Goal: Transaction & Acquisition: Purchase product/service

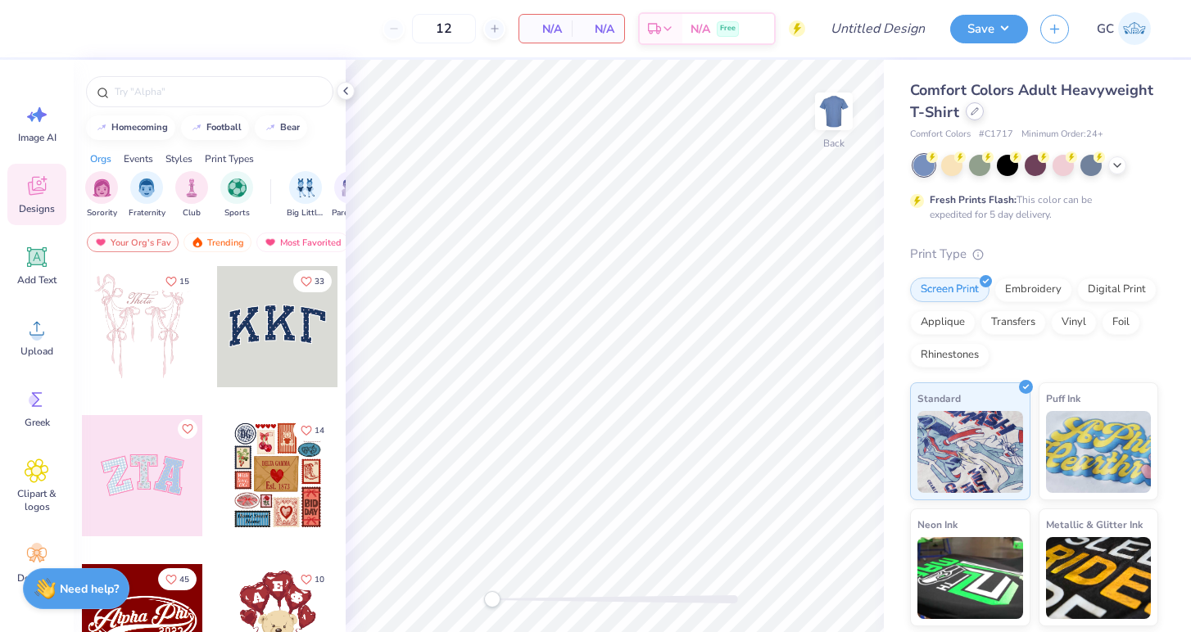
click at [971, 107] on div at bounding box center [975, 111] width 18 height 18
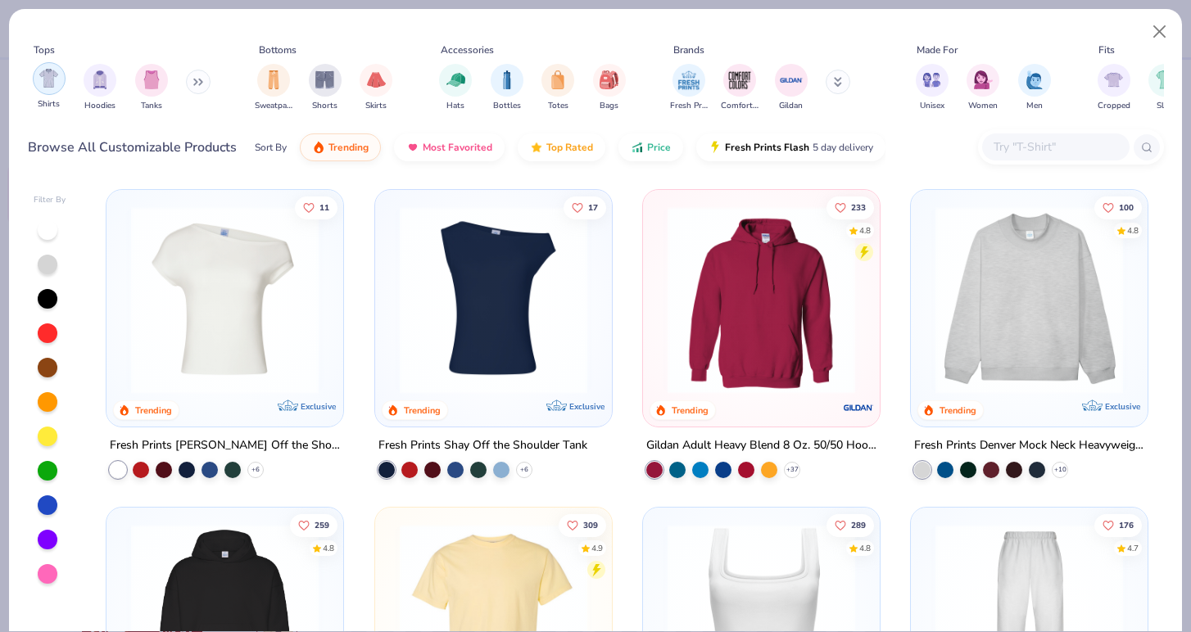
click at [43, 78] on img "filter for Shirts" at bounding box center [48, 78] width 19 height 19
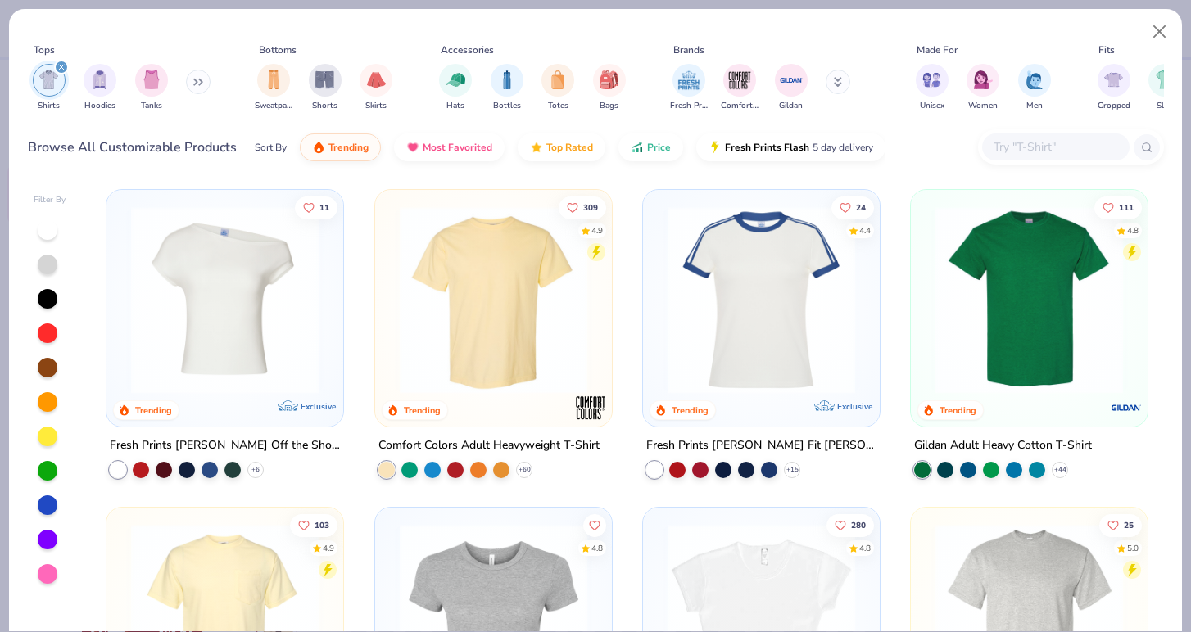
click at [1041, 255] on img at bounding box center [1029, 300] width 204 height 188
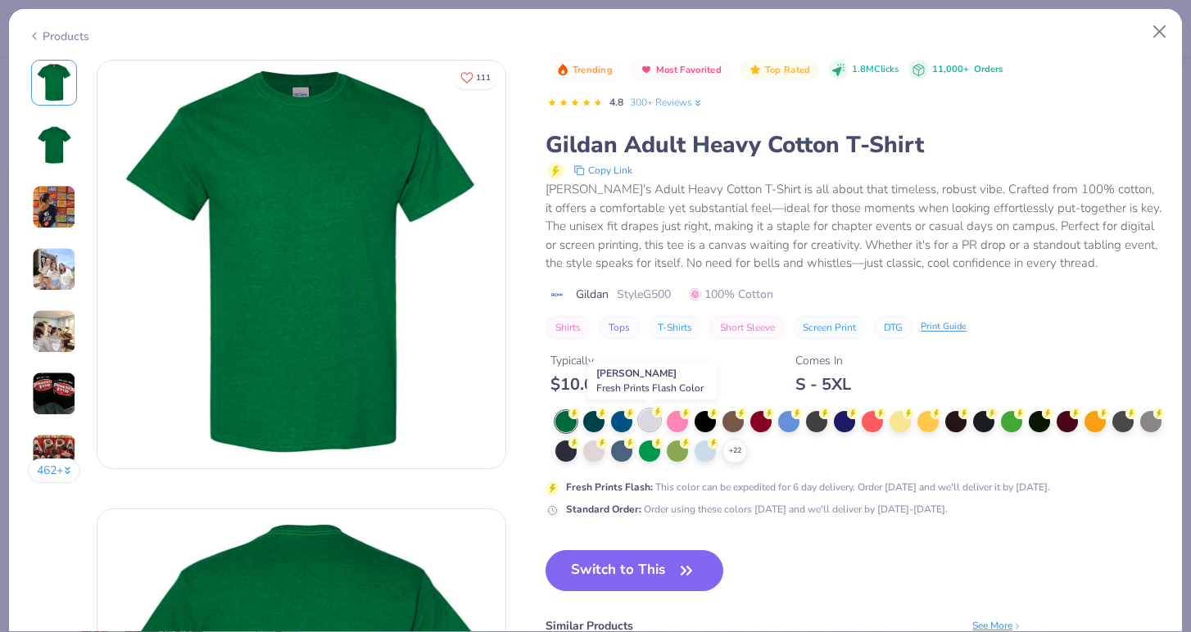
click at [647, 421] on div at bounding box center [649, 420] width 21 height 21
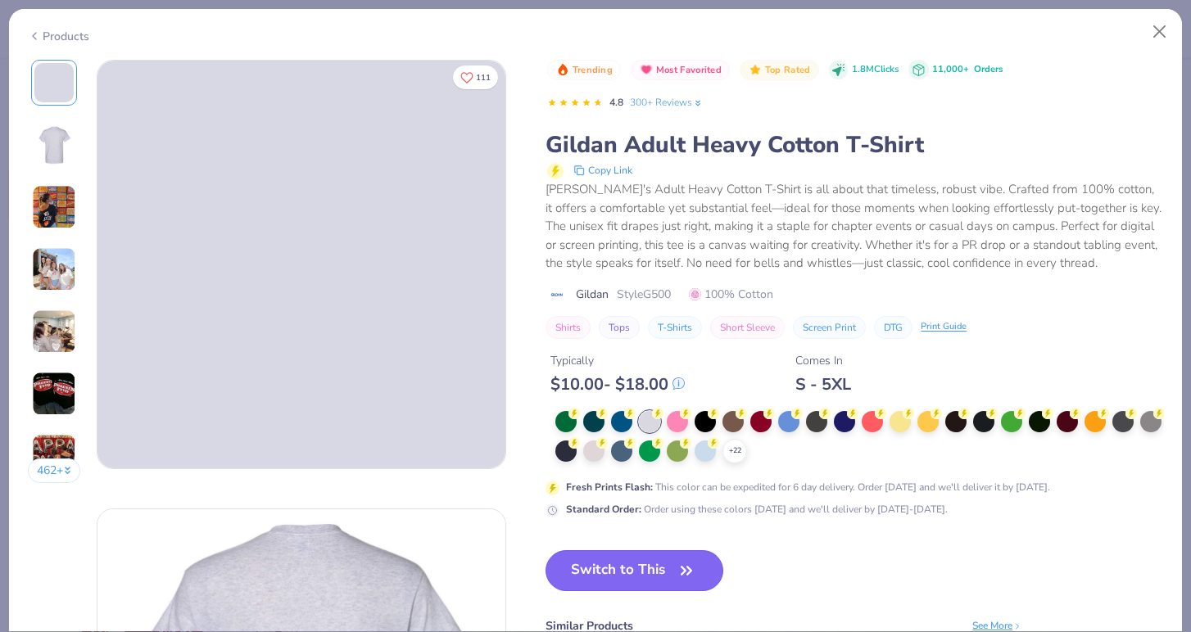
click at [634, 568] on button "Switch to This" at bounding box center [635, 570] width 178 height 41
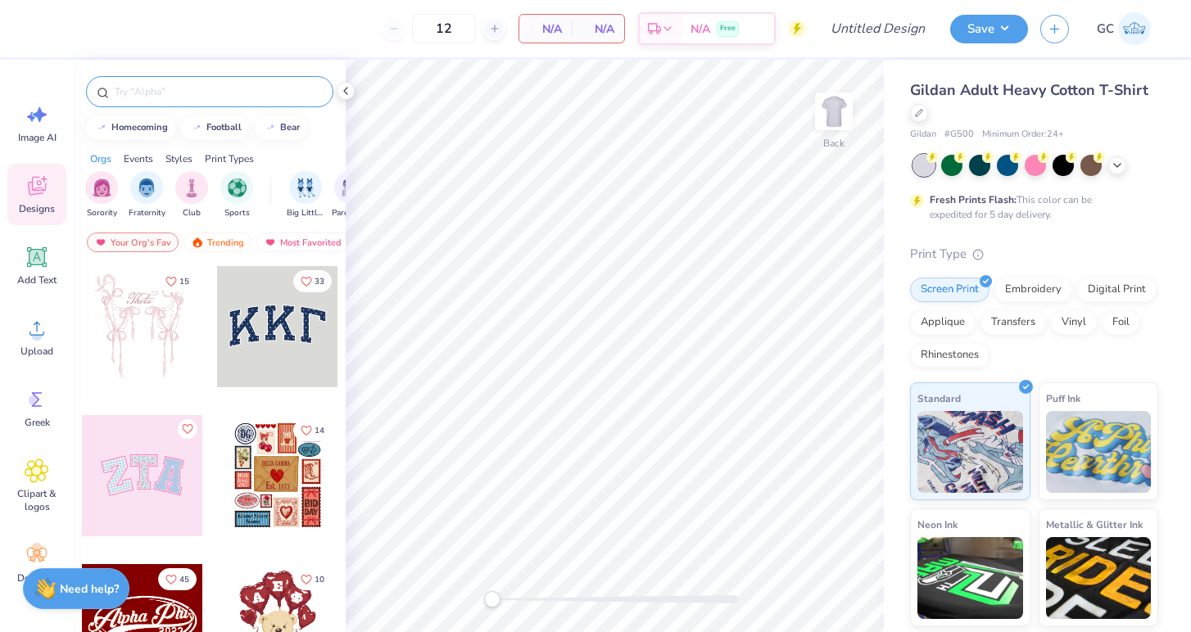
click at [229, 91] on input "text" at bounding box center [218, 92] width 210 height 16
click at [239, 183] on img "filter for Sports" at bounding box center [237, 186] width 19 height 19
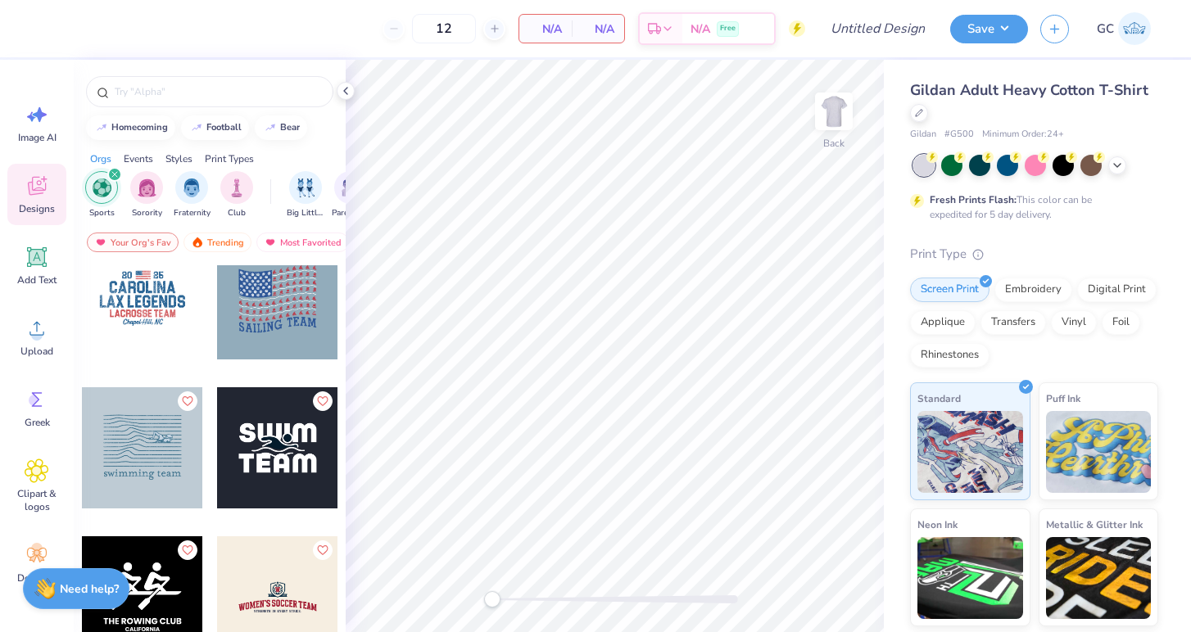
scroll to position [1492, 0]
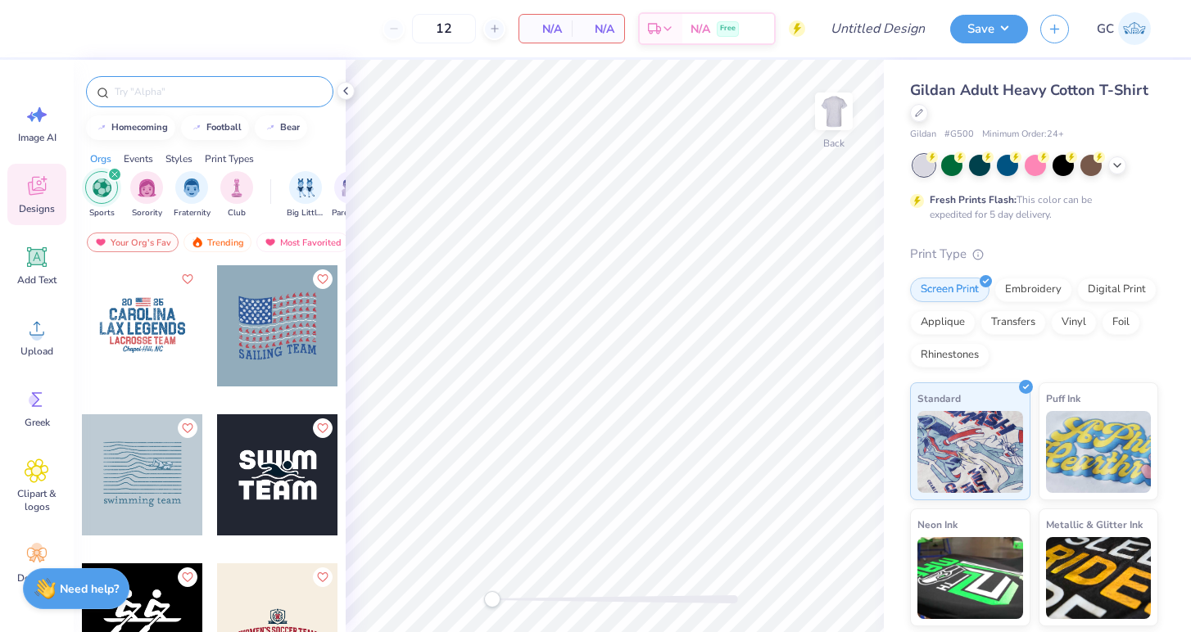
click at [167, 96] on input "text" at bounding box center [218, 92] width 210 height 16
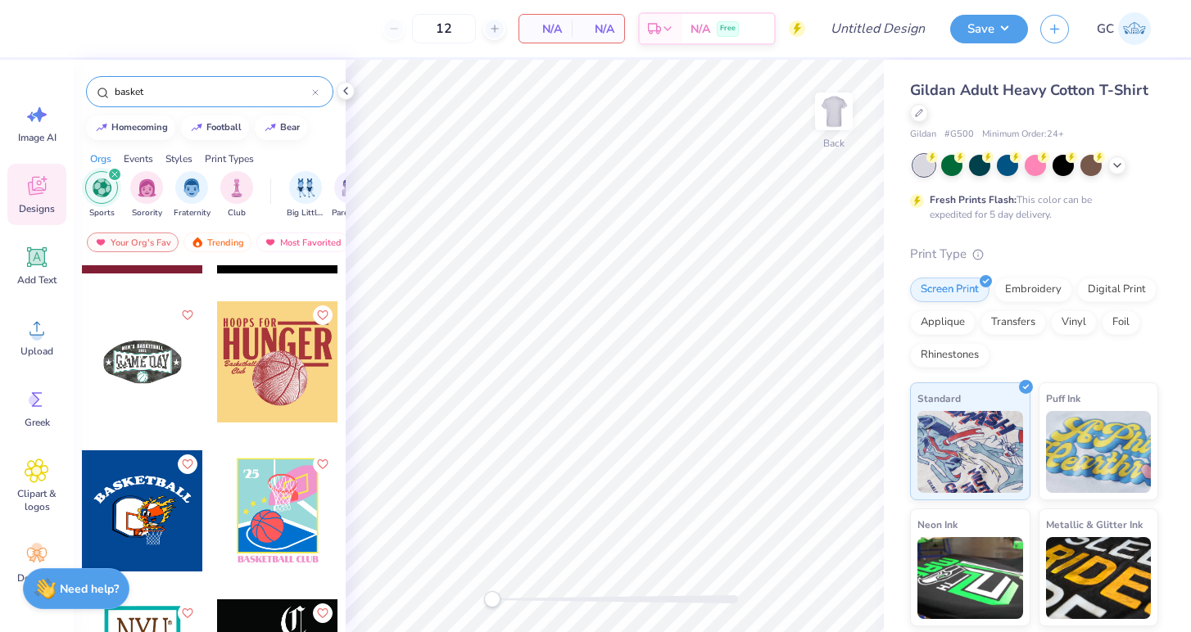
scroll to position [168, 0]
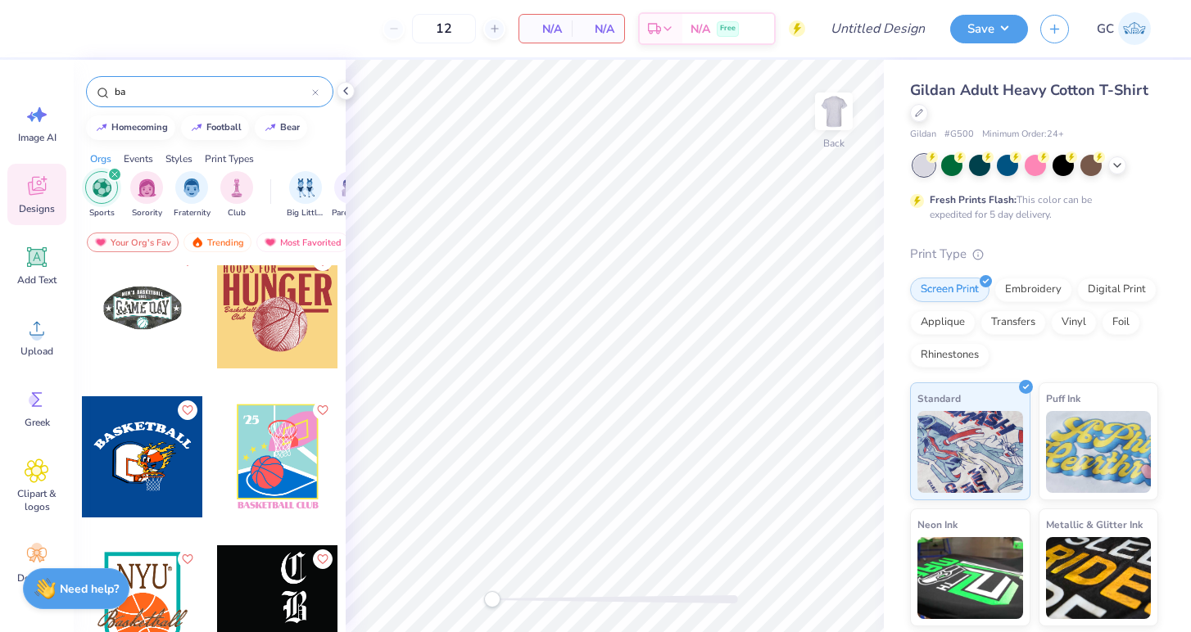
type input "b"
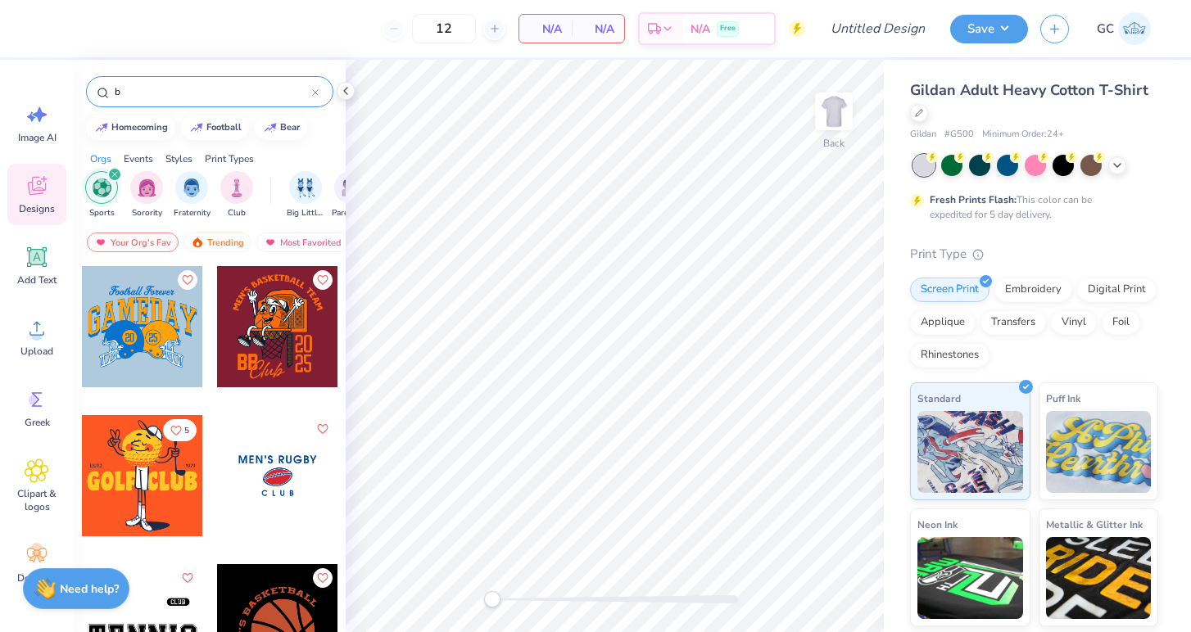
click at [115, 171] on icon "filter for Sports" at bounding box center [114, 174] width 7 height 7
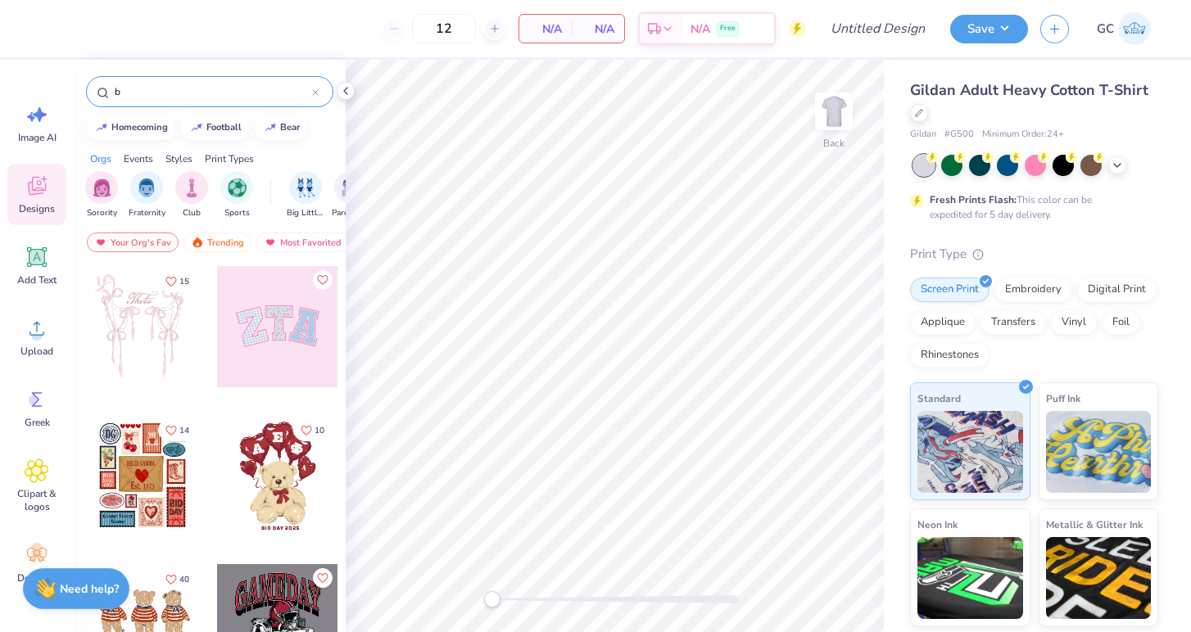
click at [148, 79] on div "b" at bounding box center [209, 91] width 247 height 31
click at [144, 90] on input "b" at bounding box center [212, 92] width 199 height 16
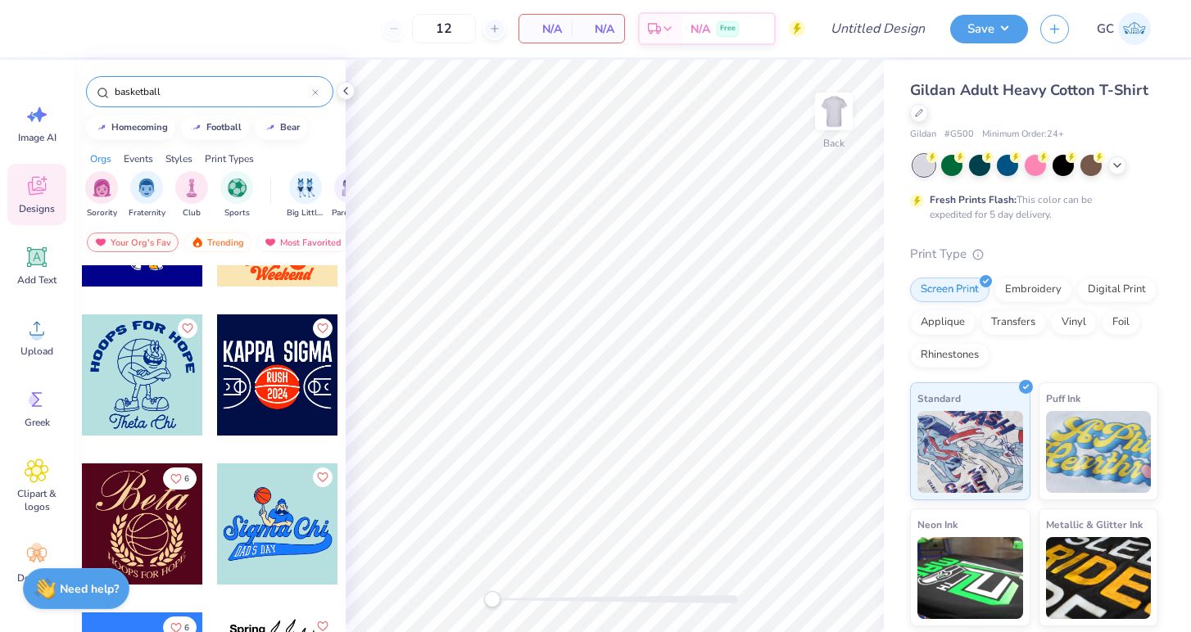
scroll to position [9096, 0]
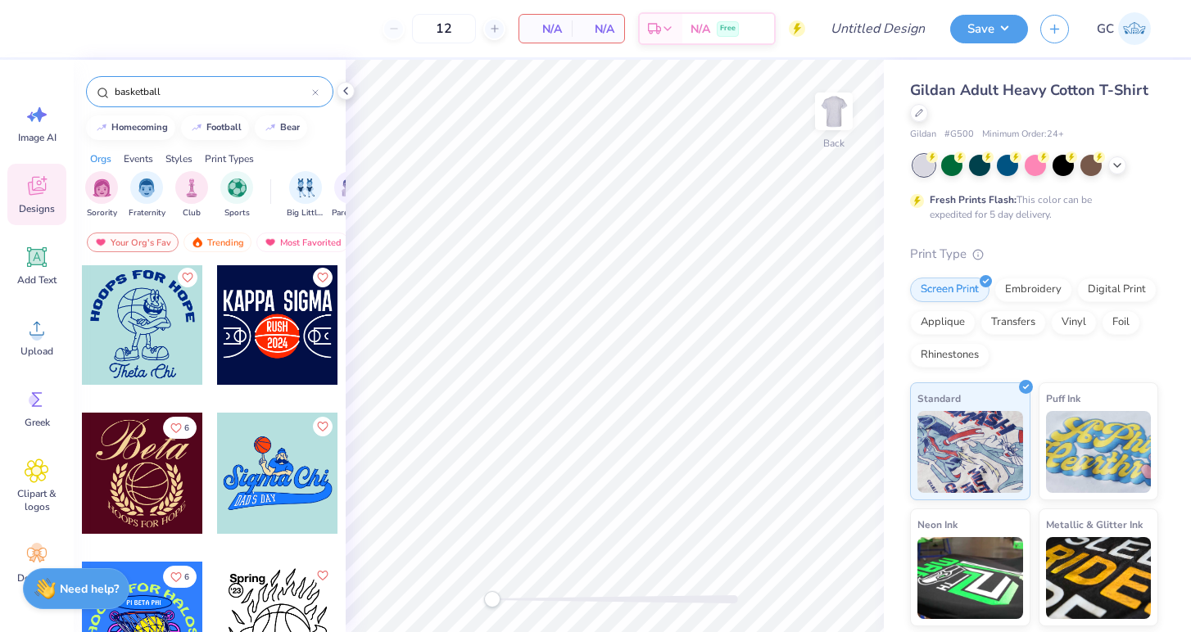
type input "basketball"
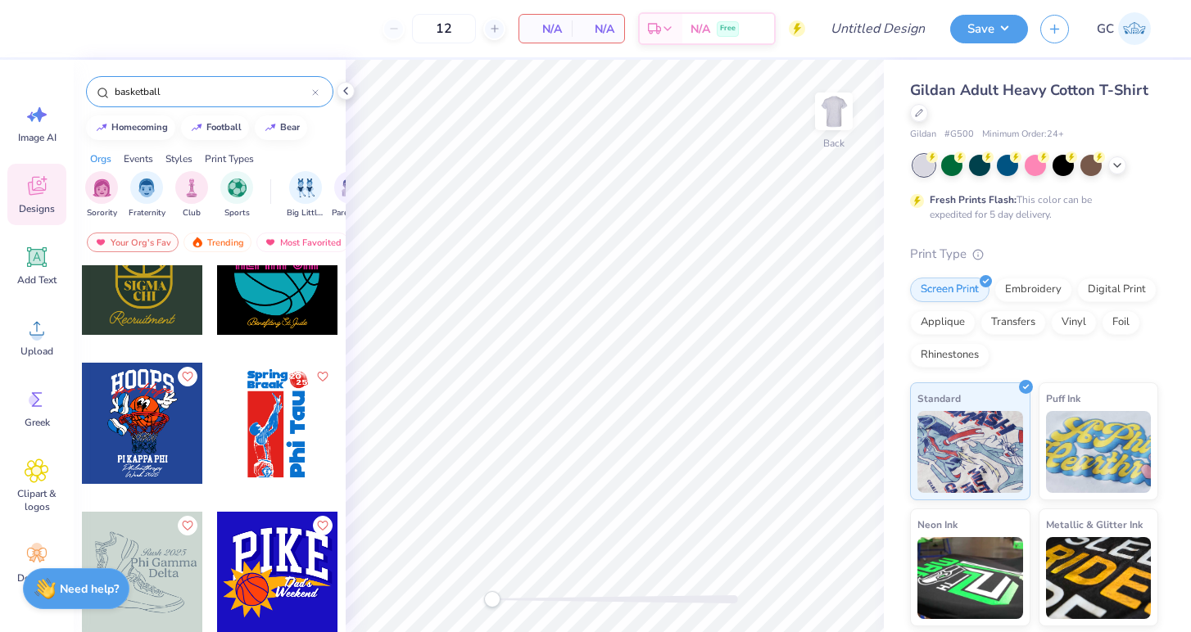
scroll to position [0, 0]
